Goal: Information Seeking & Learning: Learn about a topic

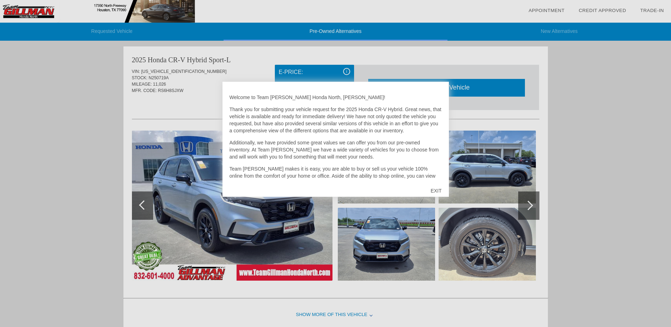
click at [439, 188] on div "EXIT" at bounding box center [435, 190] width 25 height 21
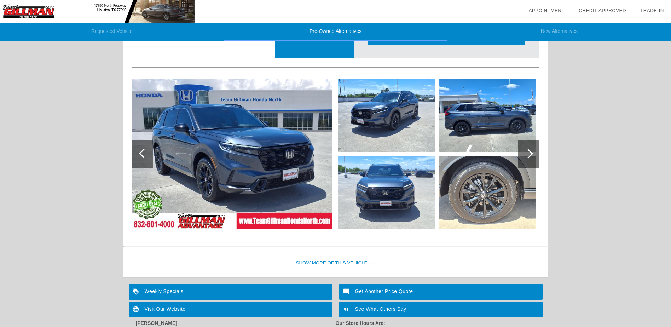
scroll to position [691, 0]
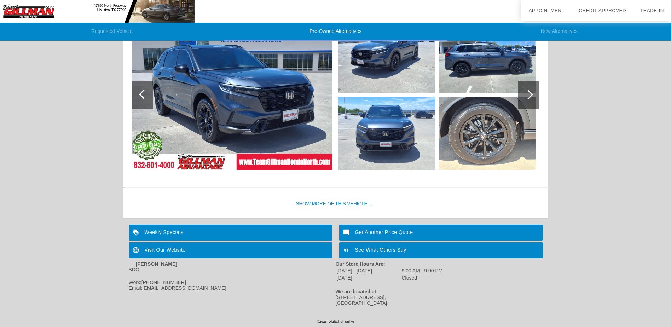
click at [353, 201] on div "Show More of this Vehicle" at bounding box center [335, 204] width 424 height 28
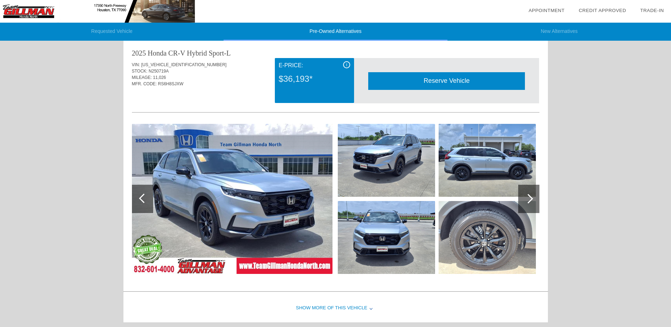
scroll to position [0, 0]
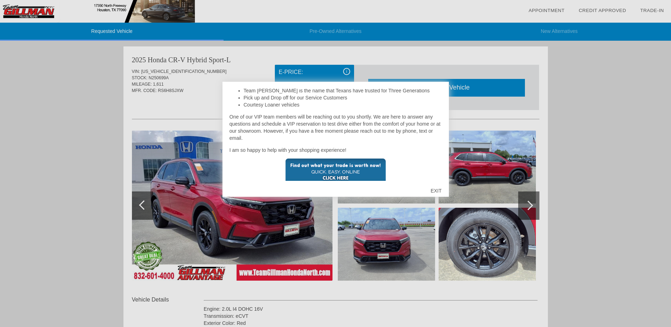
scroll to position [168, 0]
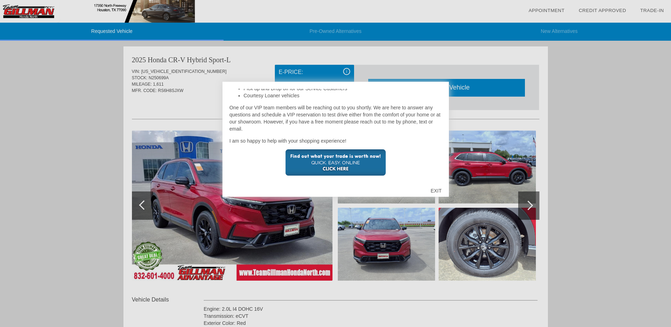
click at [314, 230] on div at bounding box center [335, 163] width 671 height 327
click at [436, 189] on div "EXIT" at bounding box center [435, 190] width 25 height 21
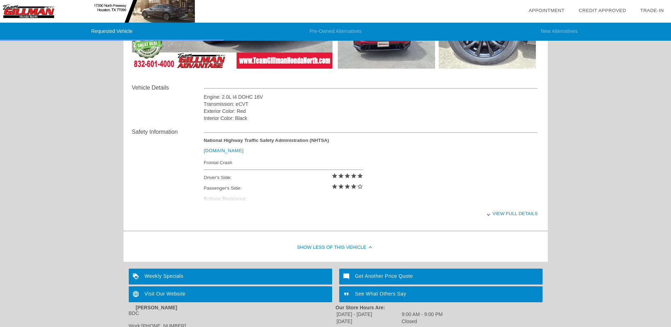
scroll to position [212, 0]
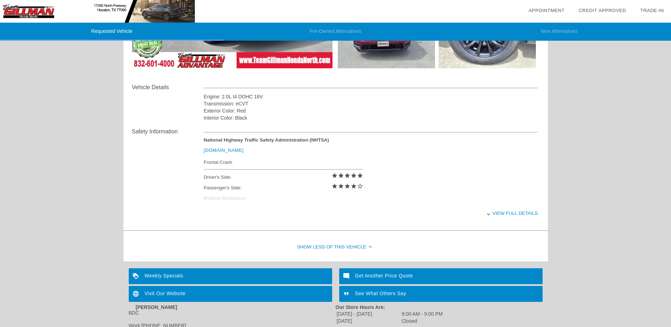
click at [507, 212] on div "View full details" at bounding box center [371, 212] width 334 height 17
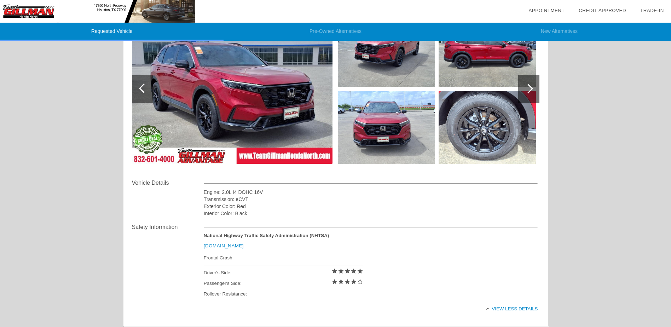
scroll to position [11, 0]
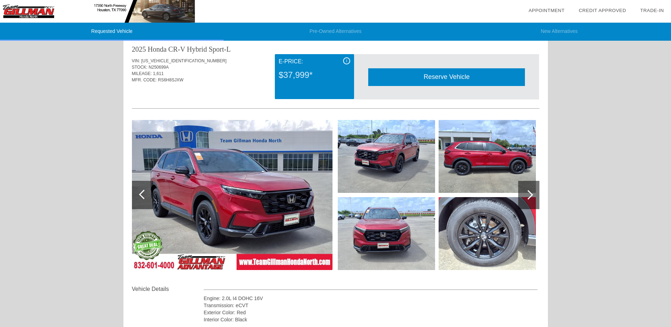
click at [532, 192] on div at bounding box center [528, 195] width 21 height 28
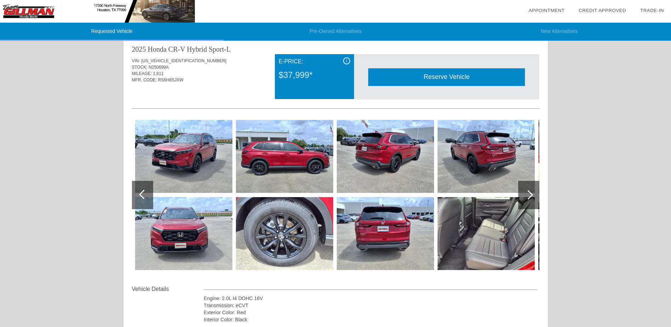
click at [532, 192] on div at bounding box center [528, 195] width 21 height 28
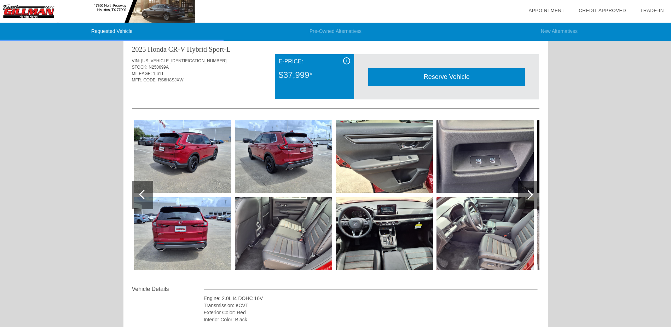
click at [532, 192] on div at bounding box center [528, 195] width 21 height 28
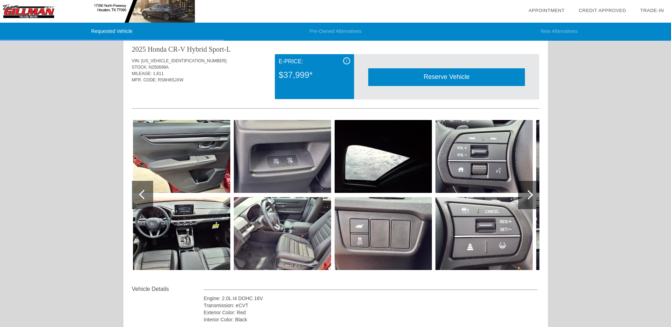
click at [532, 192] on div at bounding box center [528, 195] width 21 height 28
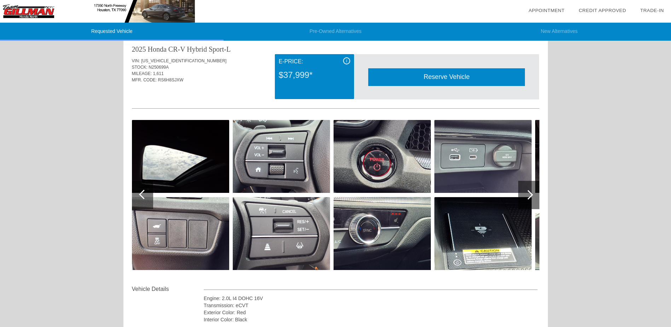
click at [532, 192] on div at bounding box center [528, 195] width 21 height 28
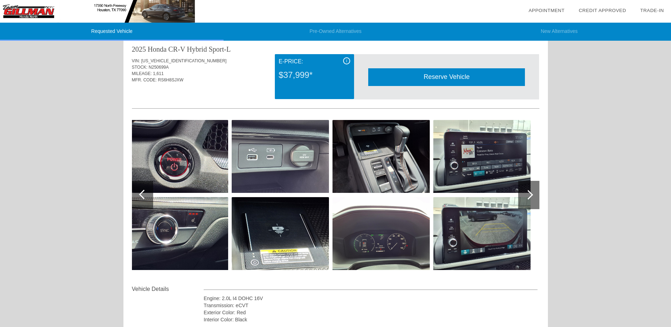
click at [529, 194] on div at bounding box center [529, 195] width 10 height 10
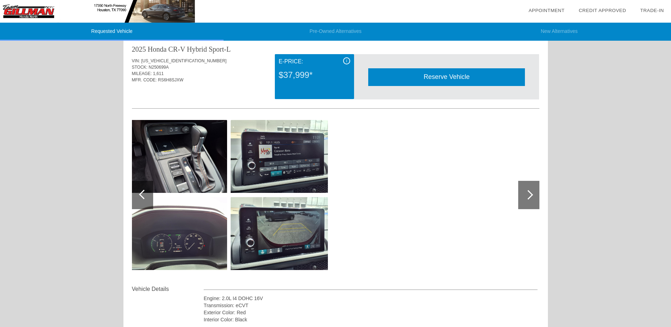
click at [140, 193] on div at bounding box center [144, 195] width 10 height 10
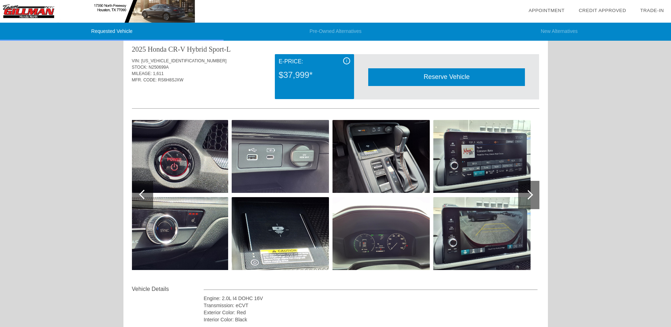
click at [140, 193] on div at bounding box center [144, 195] width 10 height 10
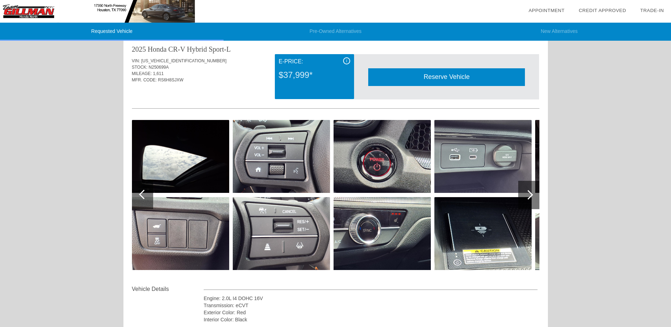
click at [140, 193] on div at bounding box center [144, 195] width 10 height 10
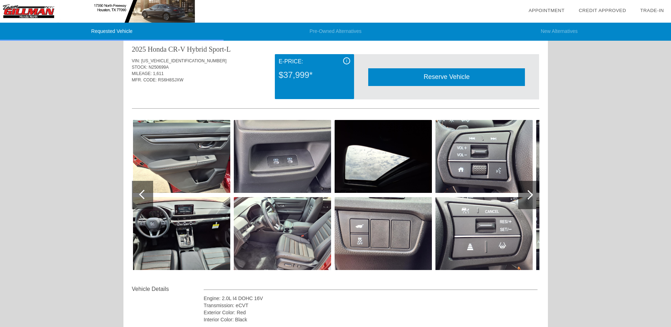
click at [140, 193] on div at bounding box center [144, 195] width 10 height 10
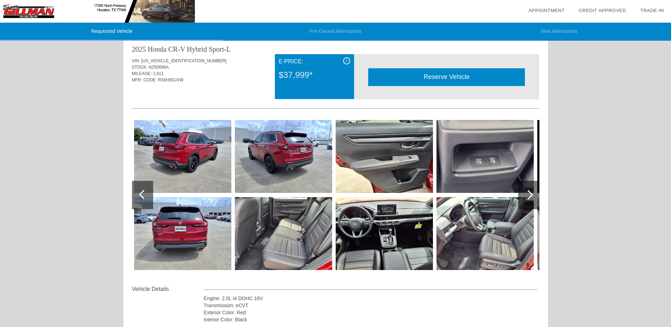
click at [140, 195] on div at bounding box center [144, 195] width 10 height 10
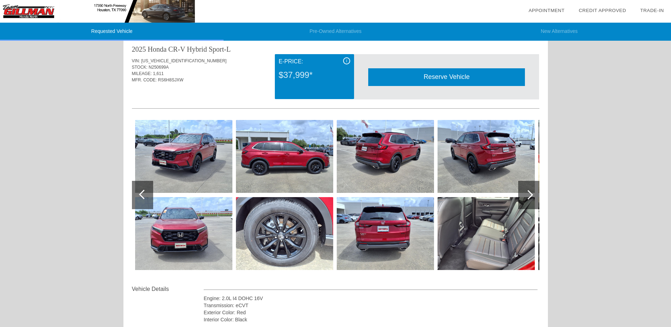
click at [139, 195] on div at bounding box center [144, 195] width 10 height 10
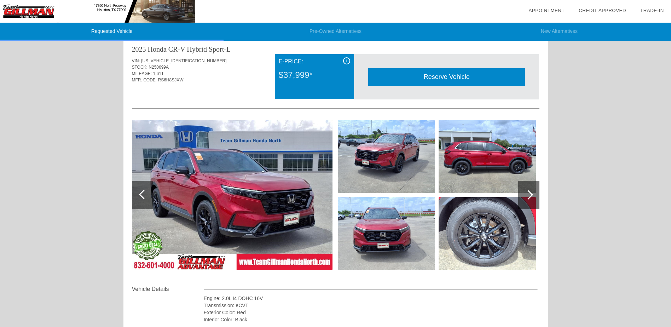
click at [139, 195] on div at bounding box center [144, 195] width 10 height 10
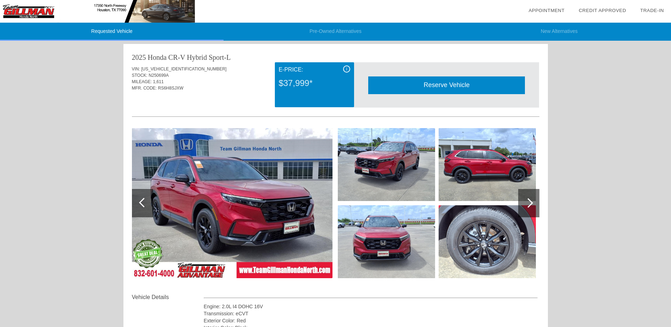
scroll to position [0, 0]
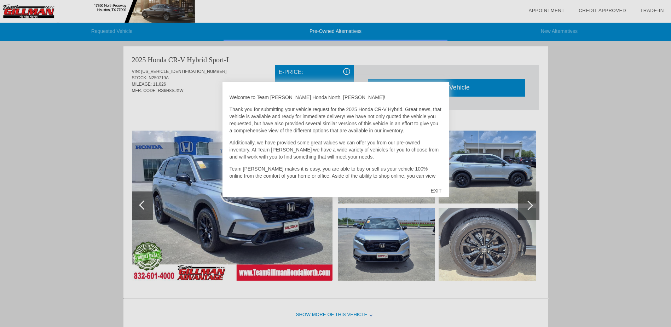
drag, startPoint x: 437, startPoint y: 189, endPoint x: 351, endPoint y: 178, distance: 86.7
click at [433, 187] on div "EXIT" at bounding box center [435, 190] width 25 height 21
click at [438, 190] on div "EXIT" at bounding box center [435, 190] width 25 height 21
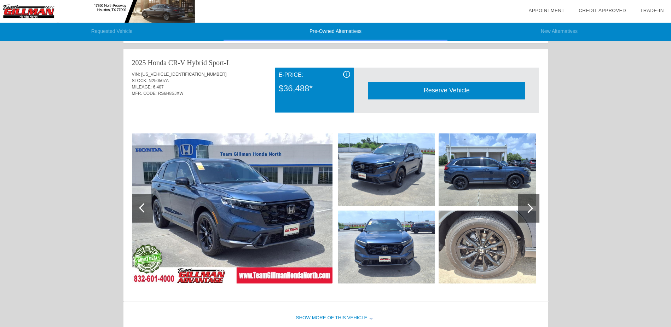
scroll to position [283, 0]
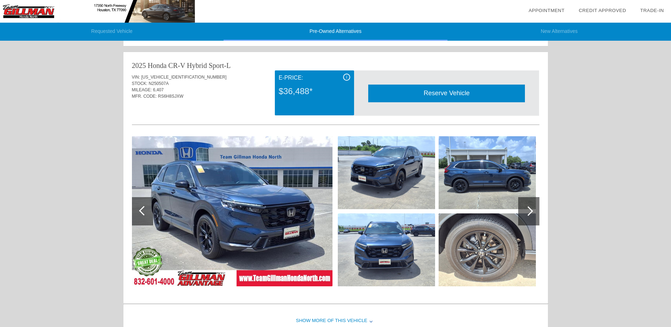
click at [532, 210] on div at bounding box center [529, 211] width 10 height 10
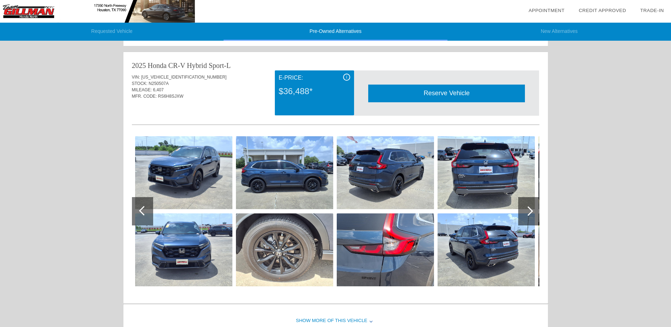
click at [532, 210] on div at bounding box center [529, 211] width 10 height 10
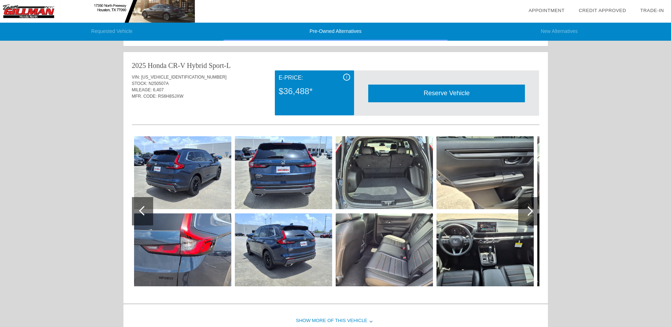
click at [532, 210] on div at bounding box center [529, 211] width 10 height 10
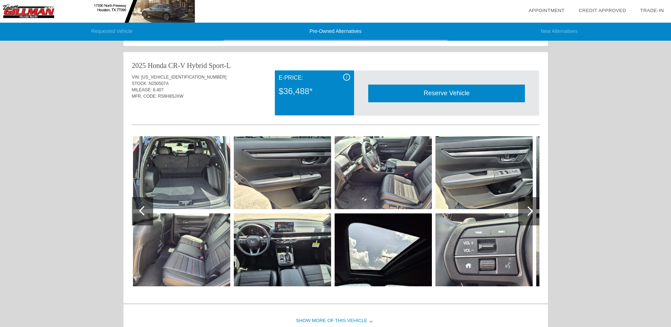
click at [532, 210] on div at bounding box center [529, 211] width 10 height 10
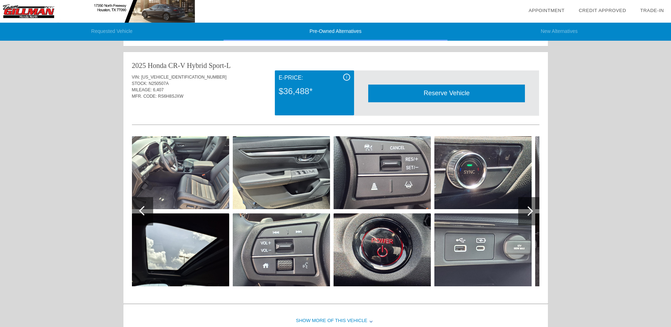
click at [532, 210] on div at bounding box center [529, 211] width 10 height 10
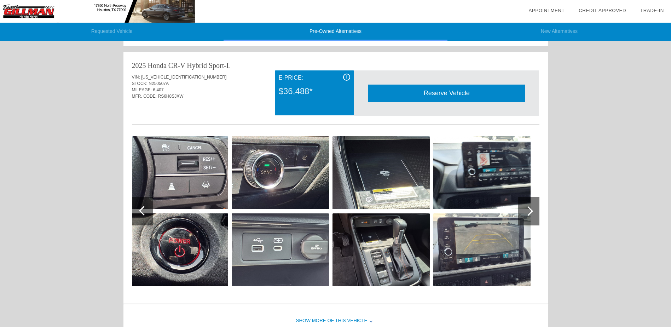
click at [532, 210] on div at bounding box center [529, 211] width 10 height 10
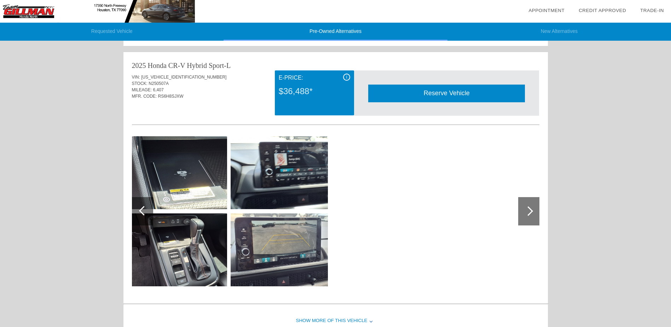
click at [531, 210] on div at bounding box center [529, 211] width 10 height 10
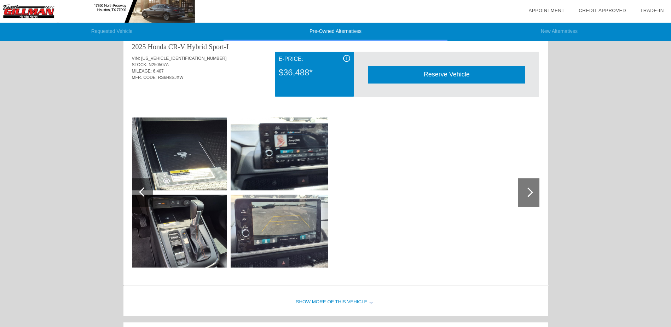
scroll to position [248, 0]
